Goal: Task Accomplishment & Management: Manage account settings

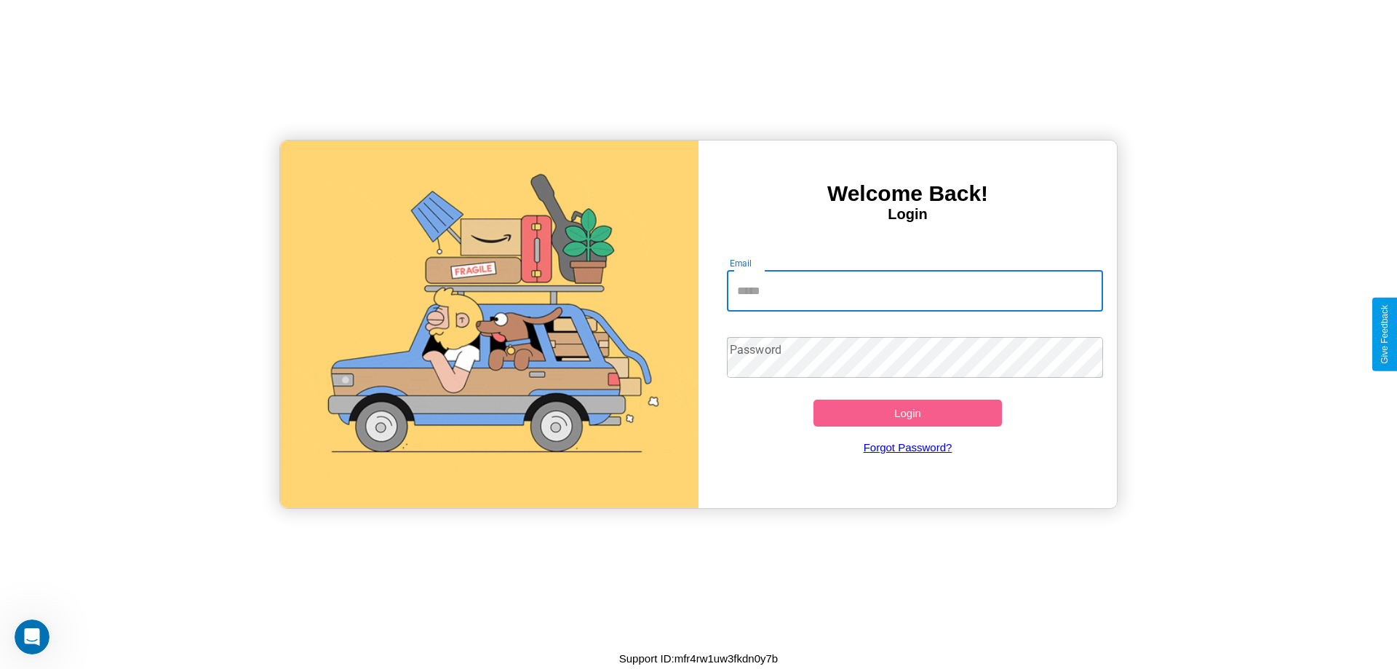
click at [915, 290] on input "Email" at bounding box center [915, 291] width 377 height 41
type input "**********"
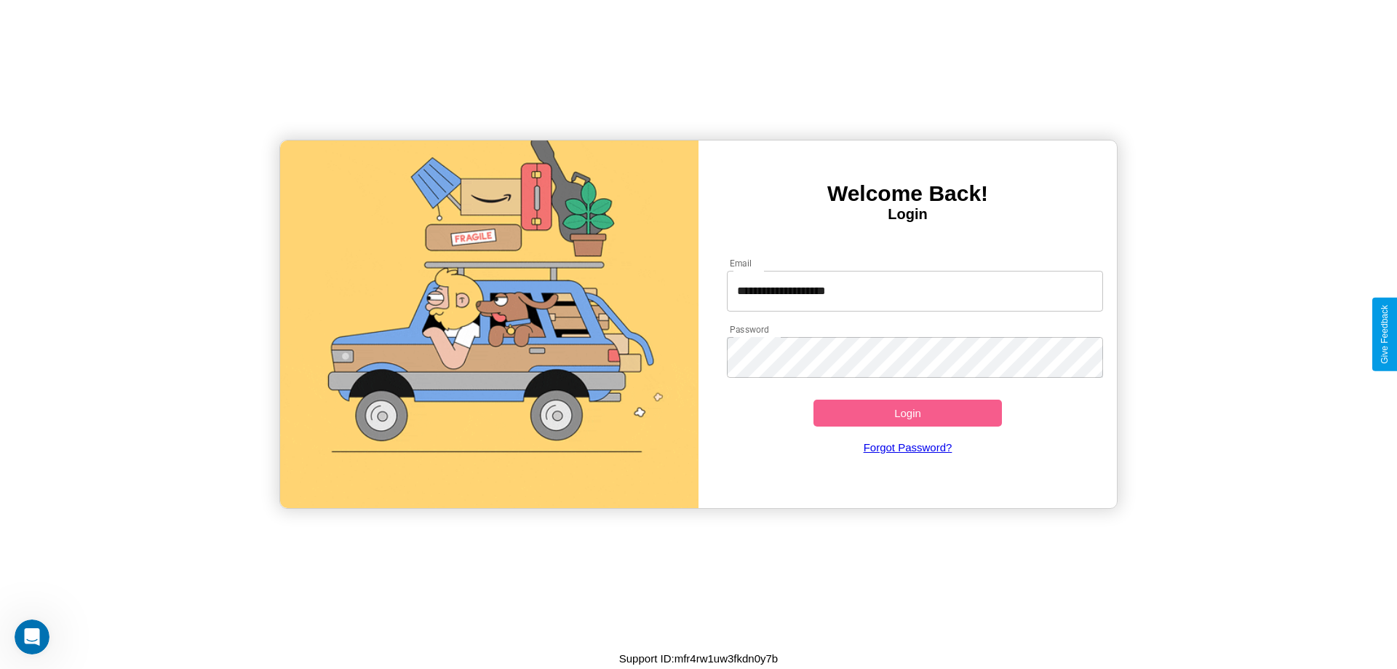
click at [908, 413] on button "Login" at bounding box center [908, 413] width 189 height 27
